Goal: Task Accomplishment & Management: Use online tool/utility

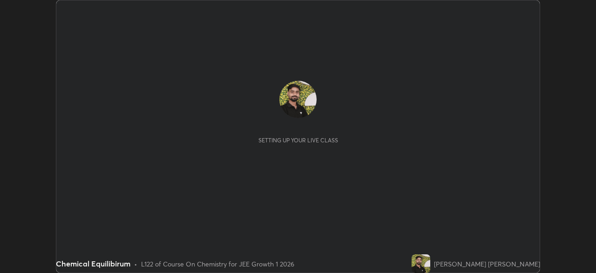
scroll to position [273, 596]
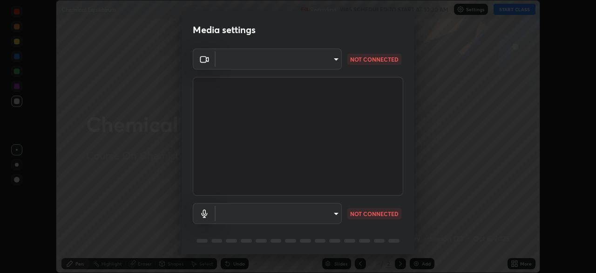
type input "b8f713a0fc2a4668ccd3874ce8ab2703f20e86d9f817921f365c1c4f78ca7a2c"
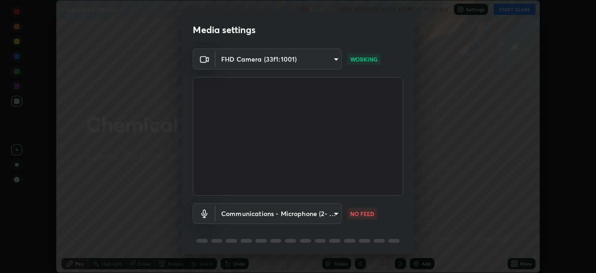
click at [260, 206] on body "Erase all Chemical Equilibirum Recording WAS SCHEDULED TO START AT 10:30 AM Set…" at bounding box center [298, 136] width 596 height 273
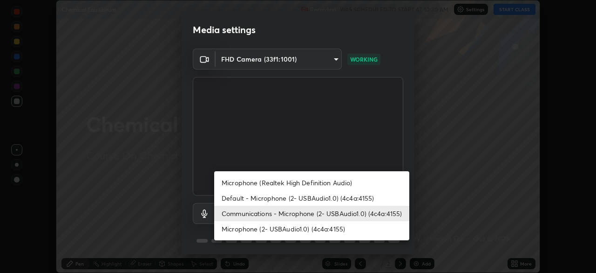
click at [288, 230] on li "Microphone (2- USBAudio1.0) (4c4a:4155)" at bounding box center [311, 228] width 195 height 15
type input "7fcad312e3852eebc9feacab4f0d1aad02a1a3cc440aefc23952fbcb121c1899"
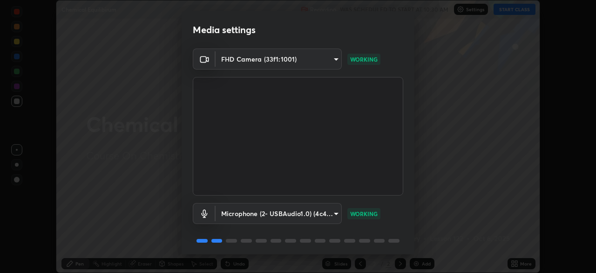
scroll to position [33, 0]
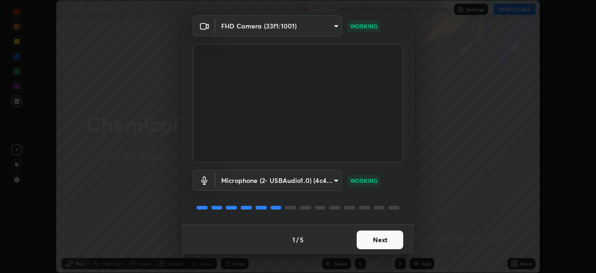
click at [381, 235] on button "Next" at bounding box center [380, 239] width 47 height 19
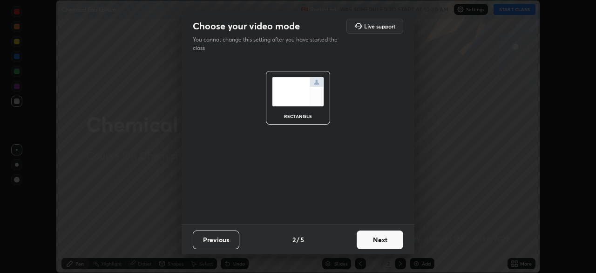
click at [384, 240] on button "Next" at bounding box center [380, 239] width 47 height 19
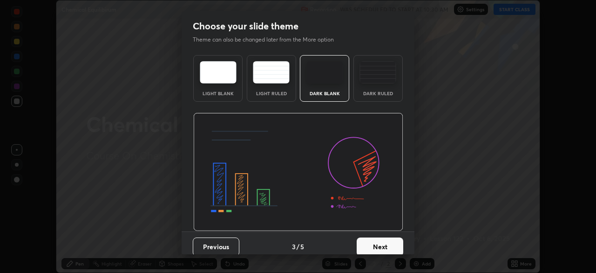
click at [384, 244] on button "Next" at bounding box center [380, 246] width 47 height 19
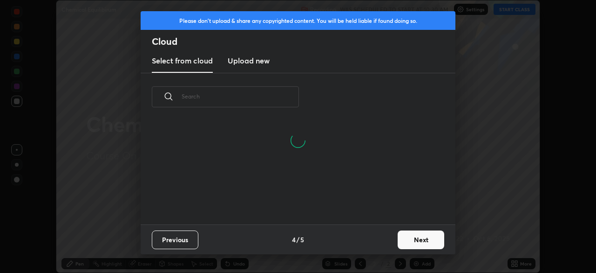
click at [409, 236] on button "Next" at bounding box center [421, 239] width 47 height 19
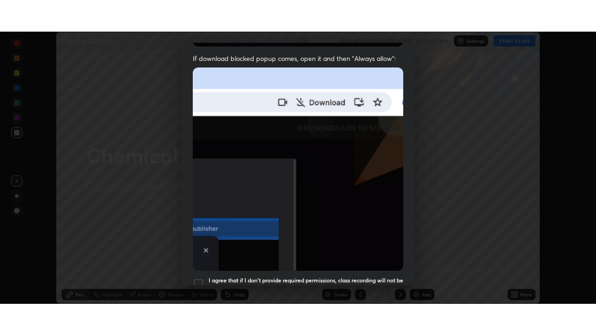
scroll to position [223, 0]
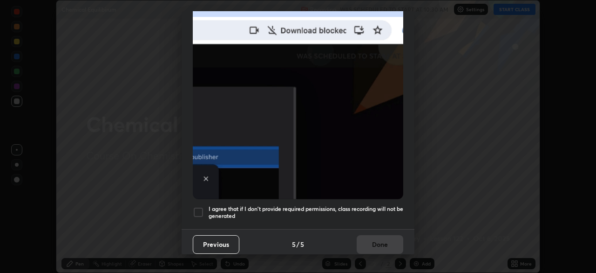
click at [200, 207] on div at bounding box center [198, 211] width 11 height 11
click at [376, 240] on button "Done" at bounding box center [380, 244] width 47 height 19
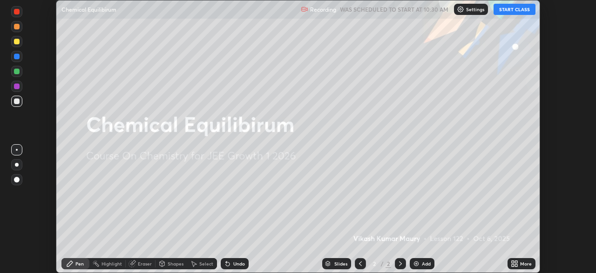
click at [519, 262] on div "More" at bounding box center [522, 263] width 28 height 11
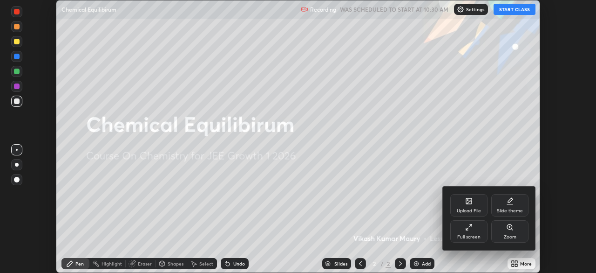
click at [478, 229] on div "Full screen" at bounding box center [469, 231] width 37 height 22
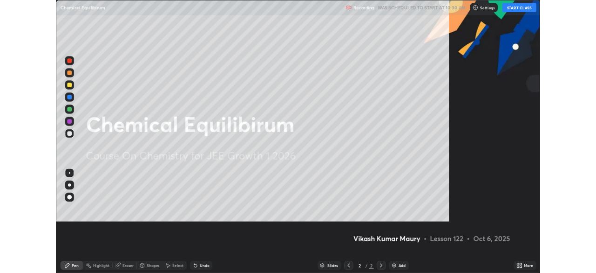
scroll to position [335, 596]
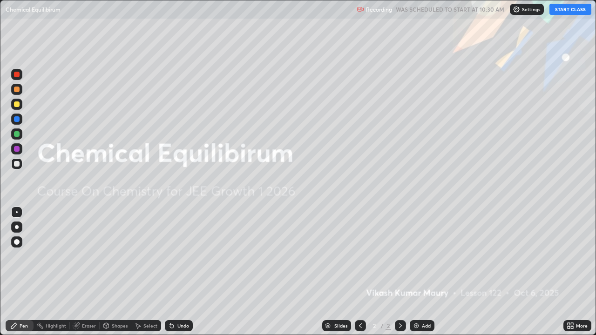
click at [423, 272] on div "Add" at bounding box center [422, 326] width 25 height 11
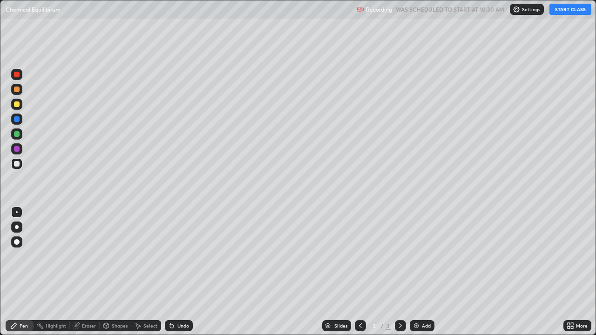
click at [561, 6] on button "START CLASS" at bounding box center [571, 9] width 42 height 11
click at [15, 105] on div at bounding box center [17, 105] width 6 height 6
click at [419, 272] on img at bounding box center [416, 325] width 7 height 7
click at [360, 272] on icon at bounding box center [360, 325] width 7 height 7
click at [397, 272] on div at bounding box center [400, 326] width 11 height 11
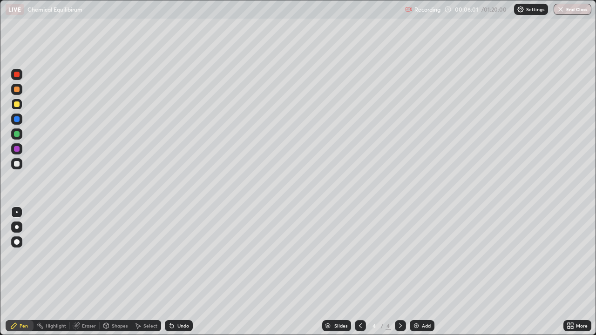
click at [85, 272] on div "Eraser" at bounding box center [89, 326] width 14 height 5
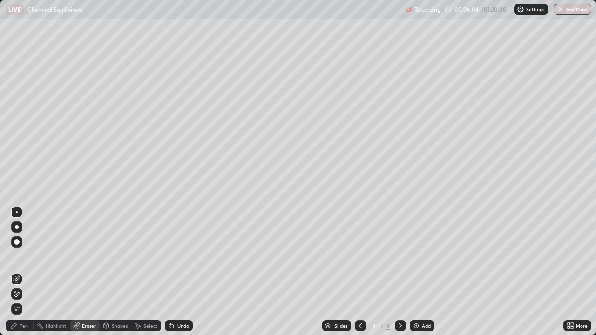
click at [26, 272] on div "Pen" at bounding box center [24, 326] width 8 height 5
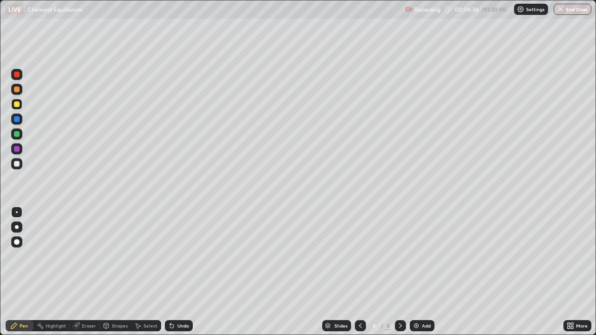
click at [358, 272] on icon at bounding box center [360, 325] width 7 height 7
click at [400, 272] on icon at bounding box center [400, 325] width 7 height 7
click at [360, 272] on icon at bounding box center [360, 325] width 7 height 7
click at [397, 272] on div at bounding box center [400, 326] width 11 height 11
click at [424, 272] on div "Add" at bounding box center [426, 326] width 9 height 5
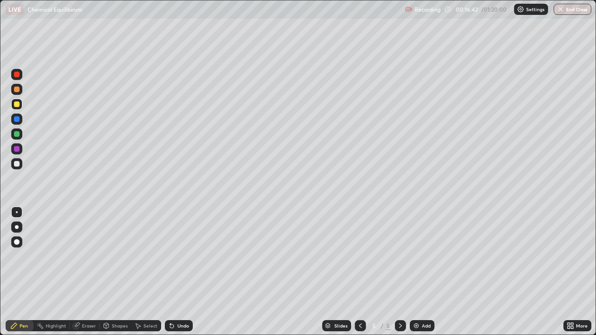
click at [359, 272] on icon at bounding box center [360, 325] width 7 height 7
click at [359, 272] on icon at bounding box center [360, 326] width 3 height 5
click at [396, 272] on div at bounding box center [400, 326] width 11 height 11
click at [400, 272] on icon at bounding box center [400, 325] width 7 height 7
click at [418, 272] on img at bounding box center [416, 325] width 7 height 7
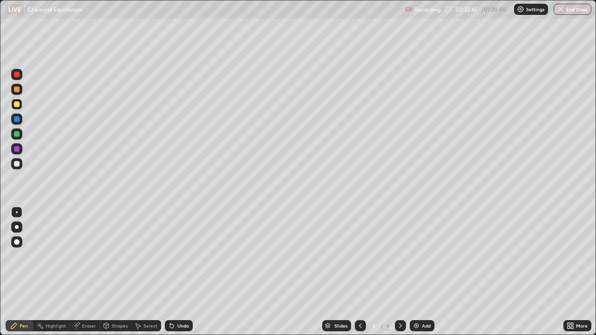
click at [418, 272] on img at bounding box center [416, 325] width 7 height 7
click at [356, 272] on div at bounding box center [360, 326] width 11 height 19
click at [399, 272] on icon at bounding box center [400, 325] width 7 height 7
click at [360, 272] on icon at bounding box center [360, 325] width 7 height 7
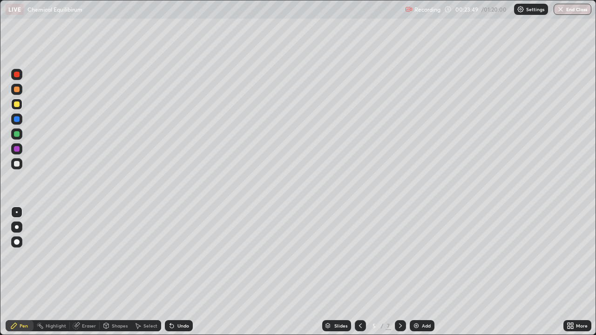
click at [400, 272] on div at bounding box center [400, 326] width 11 height 11
click at [399, 272] on icon at bounding box center [400, 325] width 7 height 7
click at [399, 272] on icon at bounding box center [400, 326] width 3 height 5
click at [359, 272] on icon at bounding box center [360, 325] width 7 height 7
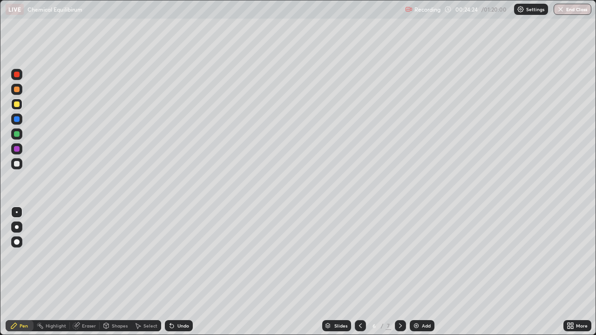
click at [358, 272] on div at bounding box center [360, 326] width 11 height 19
click at [398, 272] on icon at bounding box center [400, 325] width 7 height 7
click at [423, 272] on div "Add" at bounding box center [426, 326] width 9 height 5
click at [88, 272] on div "Eraser" at bounding box center [89, 326] width 14 height 5
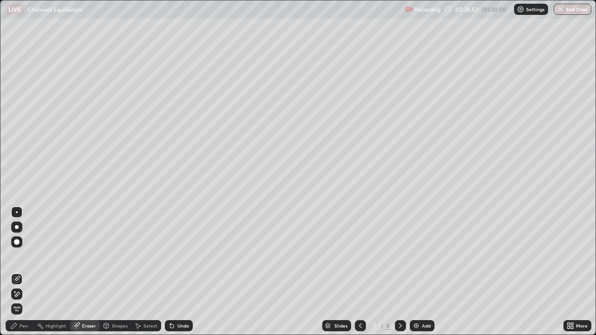
click at [25, 272] on div "Pen" at bounding box center [24, 326] width 8 height 5
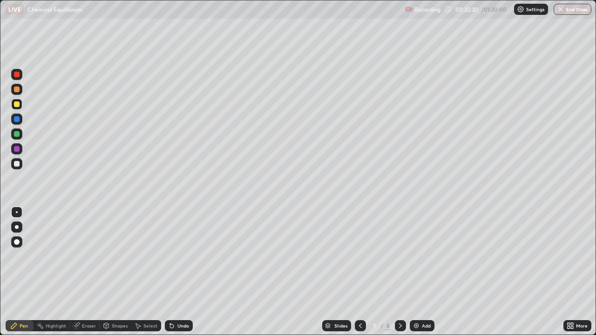
click at [400, 272] on icon at bounding box center [400, 325] width 7 height 7
click at [88, 272] on div "Eraser" at bounding box center [89, 326] width 14 height 5
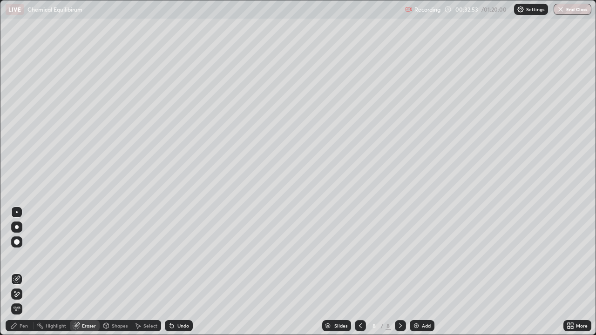
click at [24, 272] on div "Pen" at bounding box center [20, 326] width 28 height 11
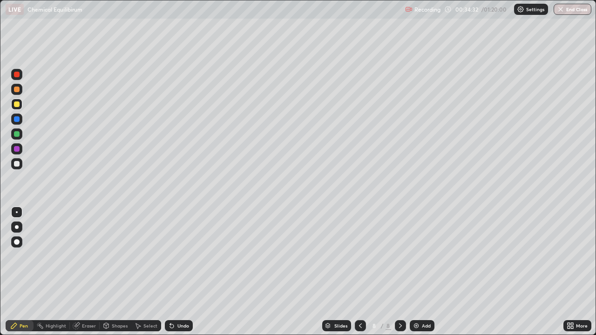
click at [581, 272] on div "More" at bounding box center [582, 326] width 12 height 5
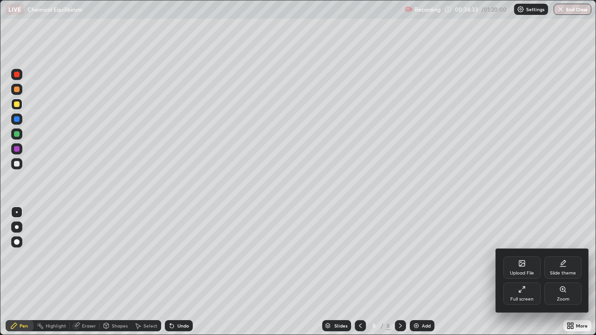
click at [525, 272] on div "Full screen" at bounding box center [522, 299] width 23 height 5
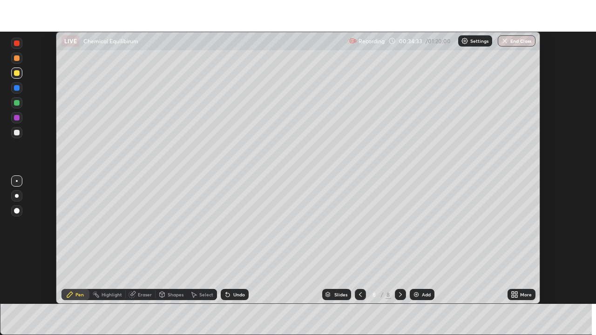
scroll to position [46321, 45998]
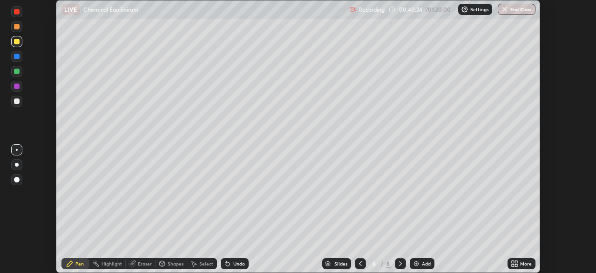
click at [359, 260] on icon at bounding box center [360, 263] width 7 height 7
click at [357, 259] on div at bounding box center [360, 263] width 11 height 11
click at [358, 260] on icon at bounding box center [360, 263] width 7 height 7
click at [359, 262] on icon at bounding box center [360, 263] width 7 height 7
click at [361, 259] on div at bounding box center [360, 263] width 11 height 11
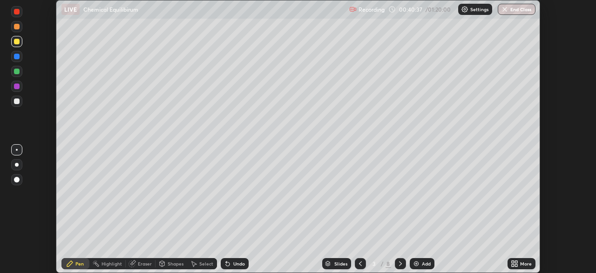
click at [516, 261] on icon at bounding box center [516, 261] width 2 height 2
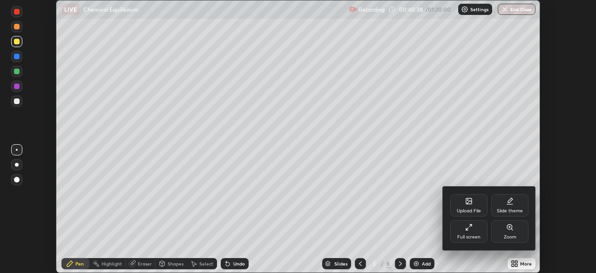
click at [474, 231] on div "Full screen" at bounding box center [469, 231] width 37 height 22
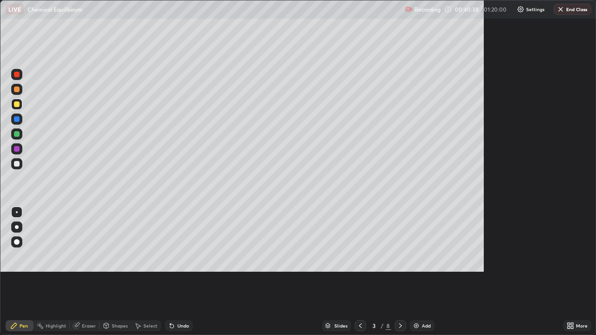
scroll to position [335, 596]
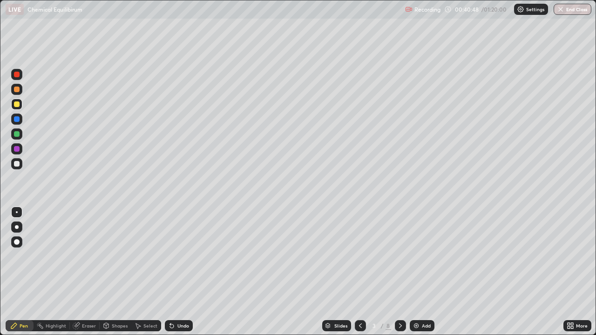
click at [401, 272] on icon at bounding box center [400, 326] width 3 height 5
click at [400, 272] on icon at bounding box center [400, 326] width 3 height 5
click at [400, 272] on icon at bounding box center [400, 325] width 7 height 7
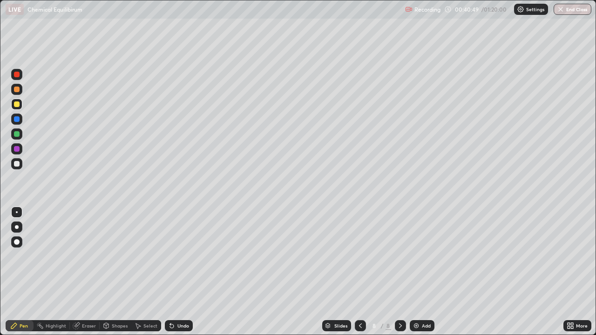
click at [400, 272] on icon at bounding box center [400, 325] width 7 height 7
click at [421, 272] on div "Add" at bounding box center [422, 326] width 25 height 11
click at [423, 272] on div "Add" at bounding box center [426, 326] width 9 height 5
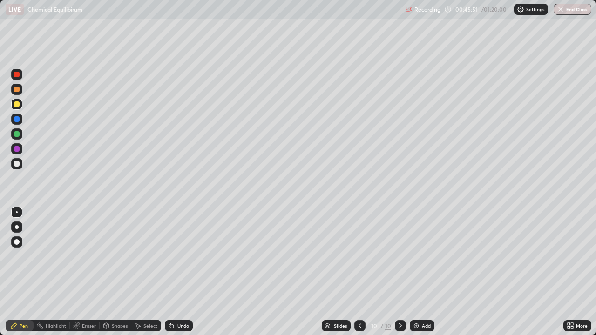
click at [418, 272] on img at bounding box center [416, 325] width 7 height 7
click at [410, 272] on div "Add" at bounding box center [422, 326] width 25 height 11
click at [86, 272] on div "Eraser" at bounding box center [89, 326] width 14 height 5
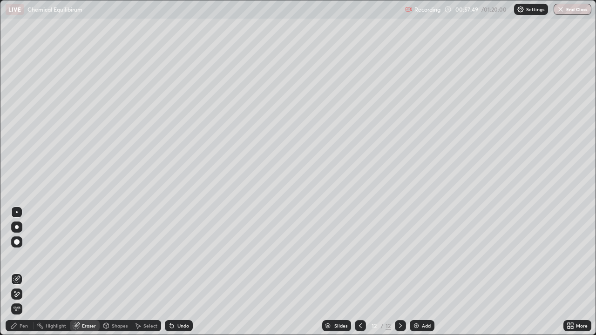
click at [17, 272] on div at bounding box center [16, 294] width 11 height 11
click at [24, 272] on div "Pen" at bounding box center [24, 326] width 8 height 5
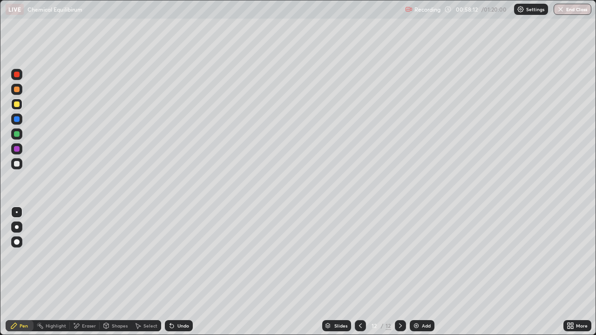
click at [86, 272] on div "Eraser" at bounding box center [89, 326] width 14 height 5
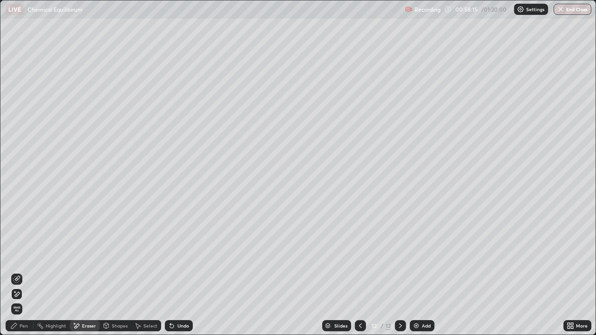
click at [17, 272] on icon at bounding box center [13, 325] width 7 height 7
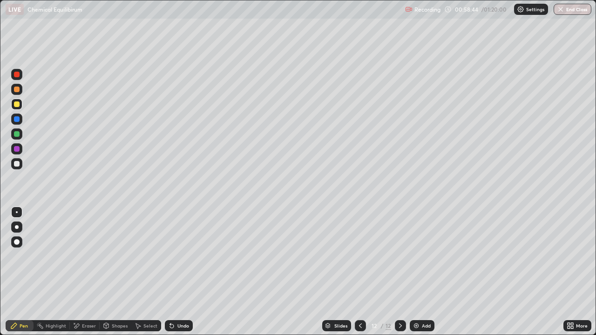
click at [87, 272] on div "Eraser" at bounding box center [89, 326] width 14 height 5
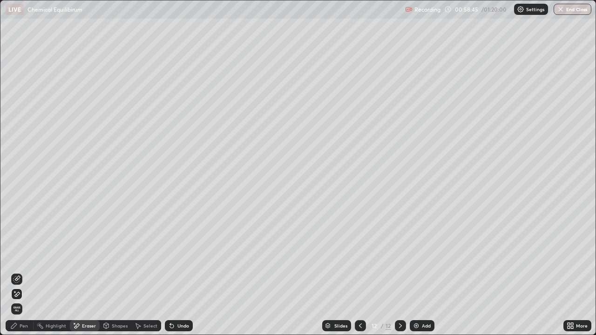
click at [20, 272] on div "Pen" at bounding box center [24, 326] width 8 height 5
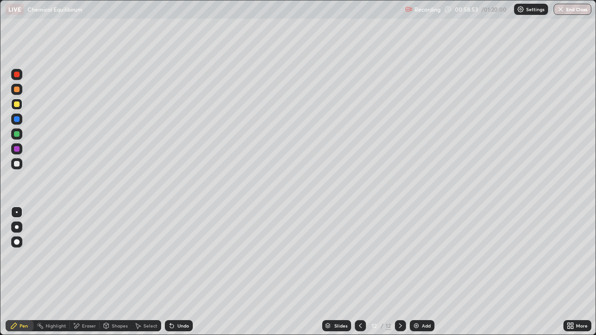
click at [90, 272] on div "Eraser" at bounding box center [89, 326] width 14 height 5
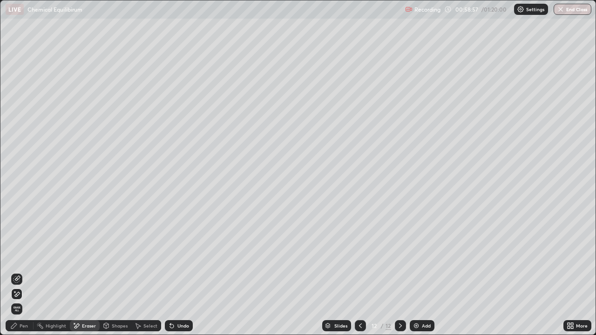
click at [25, 272] on div "Pen" at bounding box center [24, 326] width 8 height 5
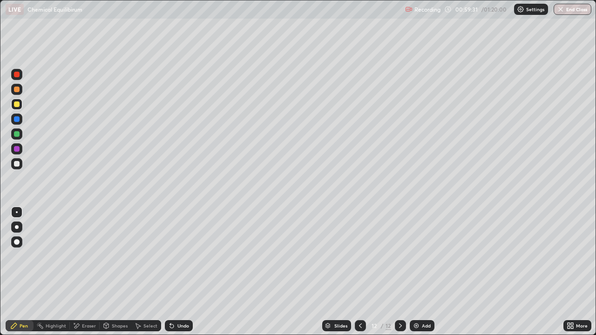
click at [83, 272] on div "Eraser" at bounding box center [89, 326] width 14 height 5
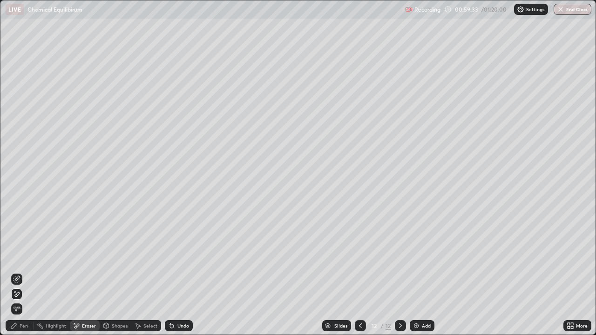
click at [22, 272] on div "Pen" at bounding box center [24, 326] width 8 height 5
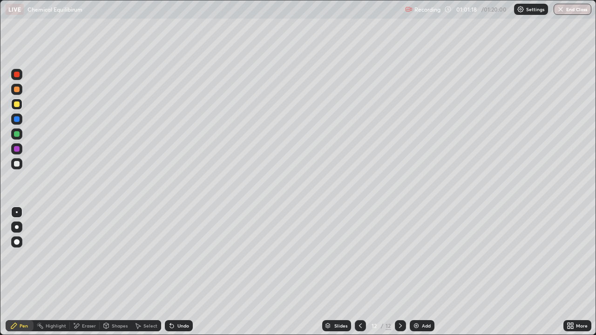
click at [474, 272] on div "Slides 12 / 12 Add" at bounding box center [378, 326] width 371 height 19
click at [477, 272] on div "Slides 12 / 12 Add" at bounding box center [378, 326] width 371 height 19
click at [428, 272] on div "Add" at bounding box center [426, 326] width 9 height 5
click at [568, 8] on button "End Class" at bounding box center [573, 9] width 38 height 11
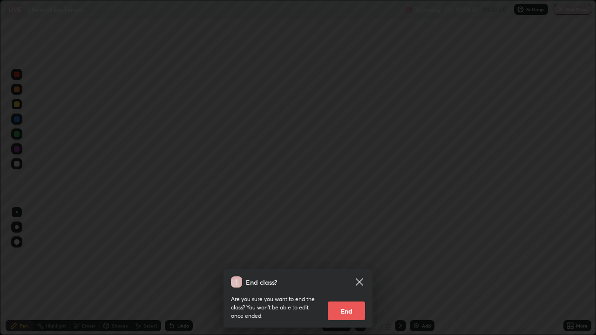
click at [352, 272] on button "End" at bounding box center [346, 311] width 37 height 19
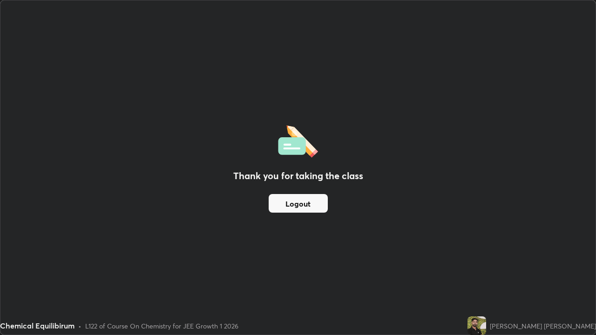
click at [292, 209] on button "Logout" at bounding box center [298, 203] width 59 height 19
click at [294, 204] on button "Logout" at bounding box center [298, 203] width 59 height 19
click at [293, 205] on button "Logout" at bounding box center [298, 203] width 59 height 19
